Goal: Transaction & Acquisition: Purchase product/service

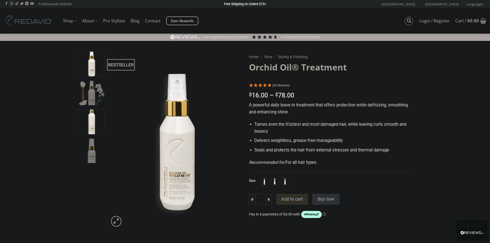
click at [91, 130] on img at bounding box center [91, 121] width 26 height 26
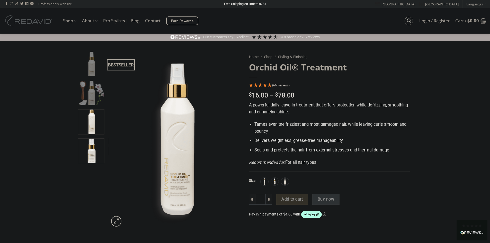
click at [90, 148] on img at bounding box center [91, 150] width 26 height 26
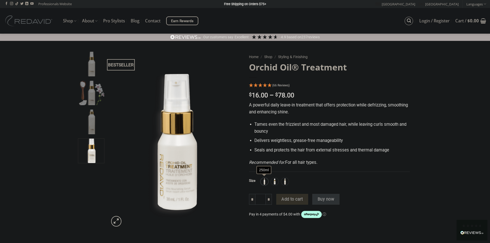
click at [264, 179] on img at bounding box center [264, 181] width 7 height 7
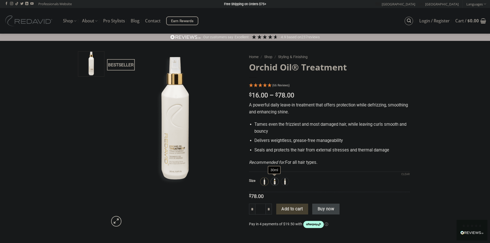
click at [274, 183] on img at bounding box center [275, 181] width 7 height 7
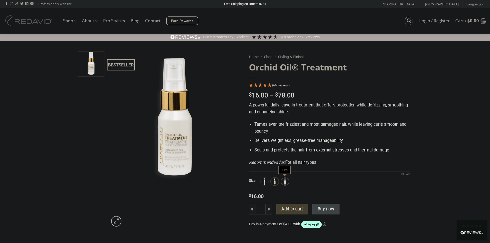
click at [285, 183] on img at bounding box center [285, 181] width 7 height 7
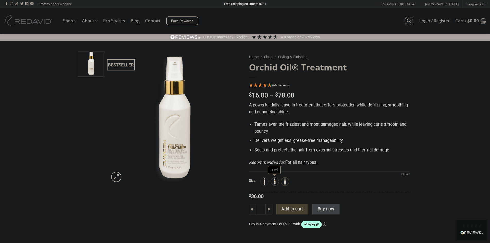
click at [275, 183] on img at bounding box center [275, 181] width 7 height 7
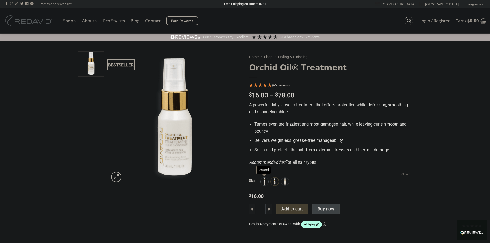
click at [268, 182] on div "250ml" at bounding box center [265, 182] width 8 height 8
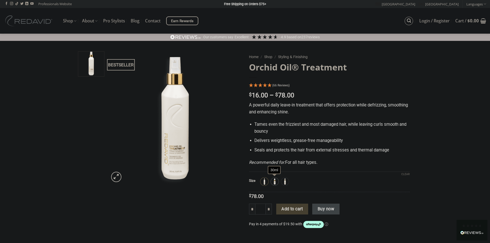
click at [275, 183] on img at bounding box center [275, 181] width 7 height 7
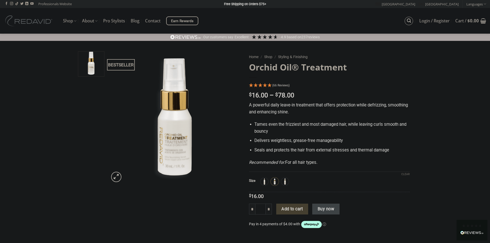
click at [276, 124] on li "Tames even the frizziest and most damaged hair, while leaving curls smooth and …" at bounding box center [332, 128] width 155 height 14
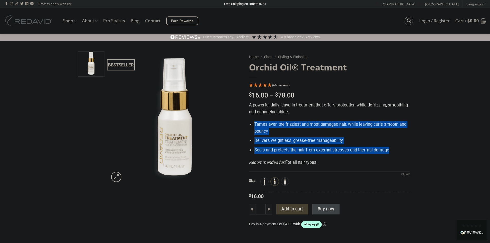
drag, startPoint x: 276, startPoint y: 124, endPoint x: 277, endPoint y: 153, distance: 29.6
click at [277, 153] on ul "Tames even the frizziest and most damaged hair, while leaving curls smooth and …" at bounding box center [329, 137] width 161 height 32
click at [277, 153] on li "Seals and protects the hair from external stresses and thermal damage" at bounding box center [332, 150] width 155 height 7
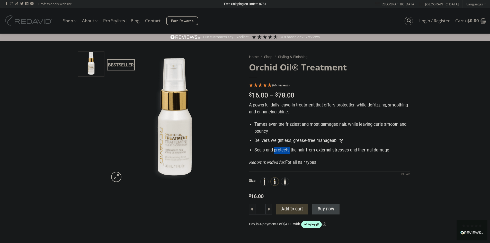
click at [277, 153] on li "Seals and protects the hair from external stresses and thermal damage" at bounding box center [332, 150] width 155 height 7
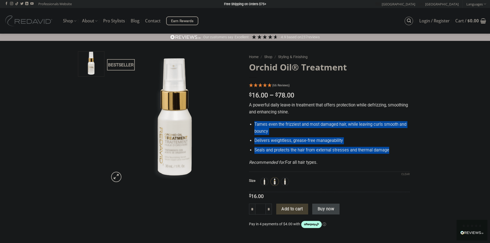
drag, startPoint x: 277, startPoint y: 153, endPoint x: 265, endPoint y: 128, distance: 27.9
click at [265, 128] on ul "Tames even the frizziest and most damaged hair, while leaving curls smooth and …" at bounding box center [329, 137] width 161 height 32
click at [265, 128] on li "Tames even the frizziest and most damaged hair, while leaving curls smooth and …" at bounding box center [332, 128] width 155 height 14
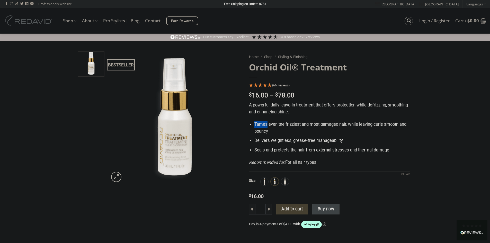
click at [265, 128] on li "Tames even the frizziest and most damaged hair, while leaving curls smooth and …" at bounding box center [332, 128] width 155 height 14
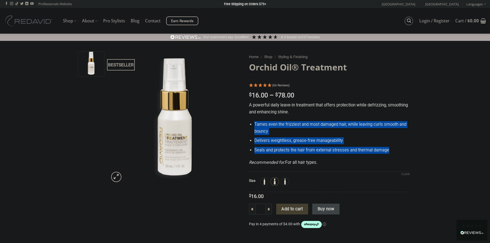
drag, startPoint x: 265, startPoint y: 128, endPoint x: 266, endPoint y: 149, distance: 20.9
click at [266, 149] on ul "Tames even the frizziest and most damaged hair, while leaving curls smooth and …" at bounding box center [329, 137] width 161 height 32
click at [266, 149] on li "Seals and protects the hair from external stresses and thermal damage" at bounding box center [332, 150] width 155 height 7
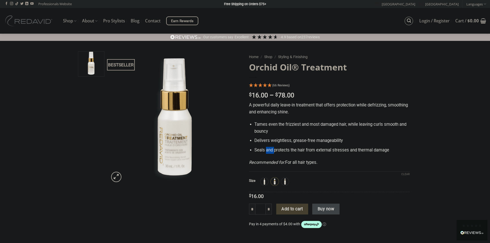
click at [266, 149] on li "Seals and protects the hair from external stresses and thermal damage" at bounding box center [332, 150] width 155 height 7
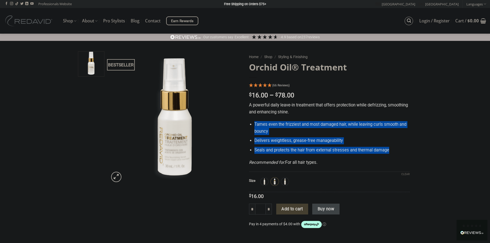
drag, startPoint x: 266, startPoint y: 149, endPoint x: 264, endPoint y: 129, distance: 20.2
click at [264, 129] on ul "Tames even the frizziest and most damaged hair, while leaving curls smooth and …" at bounding box center [329, 137] width 161 height 32
click at [264, 129] on li "Tames even the frizziest and most damaged hair, while leaving curls smooth and …" at bounding box center [332, 128] width 155 height 14
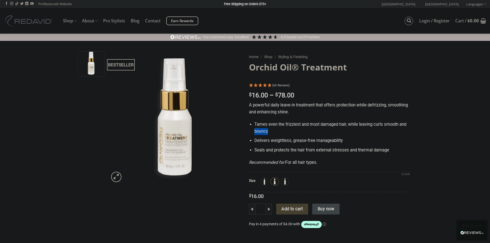
click at [264, 129] on li "Tames even the frizziest and most damaged hair, while leaving curls smooth and …" at bounding box center [332, 128] width 155 height 14
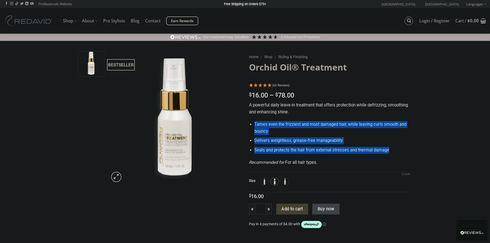
drag, startPoint x: 264, startPoint y: 129, endPoint x: 265, endPoint y: 149, distance: 19.9
click at [265, 149] on ul "Tames even the frizziest and most damaged hair, while leaving curls smooth and …" at bounding box center [329, 137] width 161 height 32
click at [265, 149] on li "Seals and protects the hair from external stresses and thermal damage" at bounding box center [332, 150] width 155 height 7
